Goal: Task Accomplishment & Management: Manage account settings

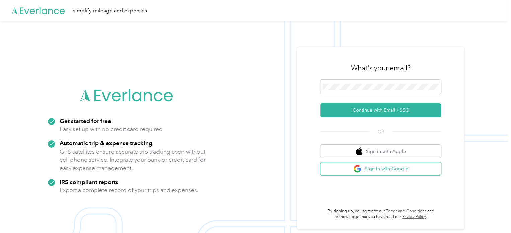
click at [393, 170] on button "Sign in with Google" at bounding box center [380, 168] width 120 height 13
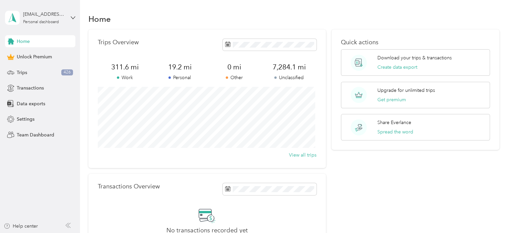
click at [32, 81] on div "Home Unlock Premium Trips 426 Transactions Data exports Settings Team Dashboard" at bounding box center [40, 87] width 70 height 105
click at [32, 87] on span "Transactions" at bounding box center [30, 87] width 27 height 7
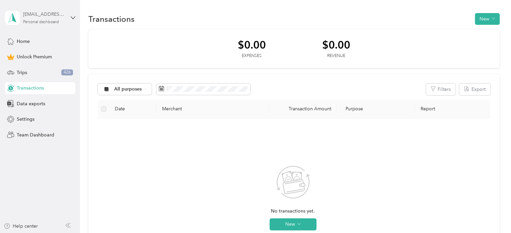
click at [61, 13] on div "[EMAIL_ADDRESS][DOMAIN_NAME]" at bounding box center [44, 14] width 42 height 7
click at [36, 54] on div "Log out" at bounding box center [76, 54] width 132 height 12
